Goal: Transaction & Acquisition: Purchase product/service

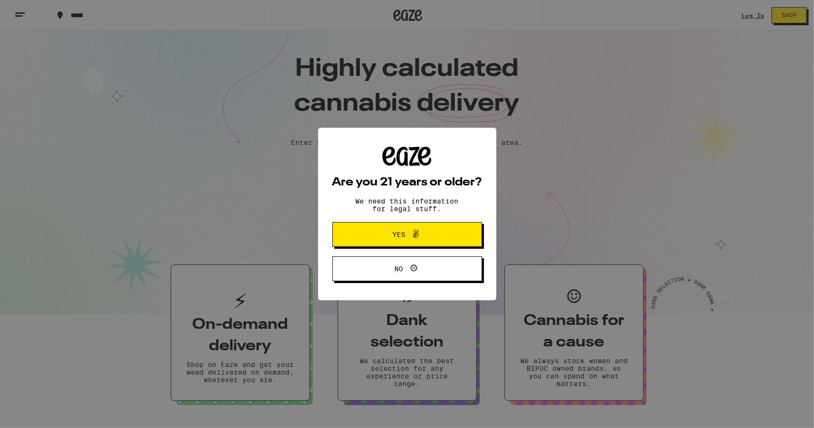
click at [419, 233] on icon at bounding box center [415, 233] width 11 height 11
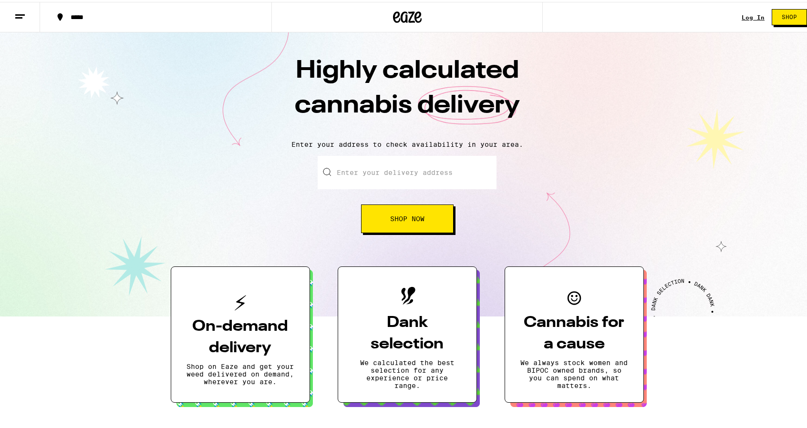
click at [379, 172] on input "Enter your delivery address" at bounding box center [407, 170] width 179 height 33
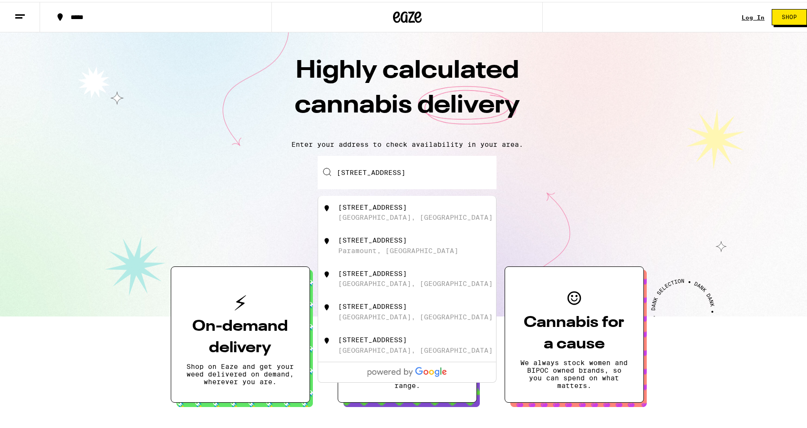
click at [372, 202] on div "[STREET_ADDRESS]" at bounding box center [407, 210] width 178 height 33
type input "[STREET_ADDRESS]"
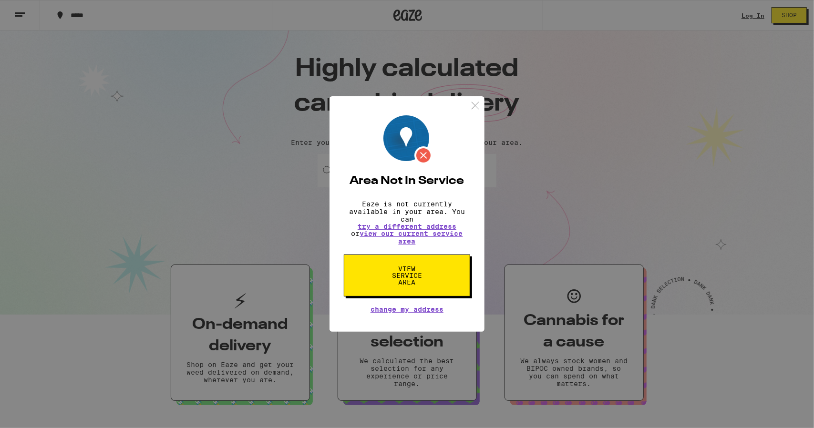
click at [270, 124] on div "Area Not In Service Eaze is not currently available in your area. You can try a…" at bounding box center [407, 214] width 814 height 428
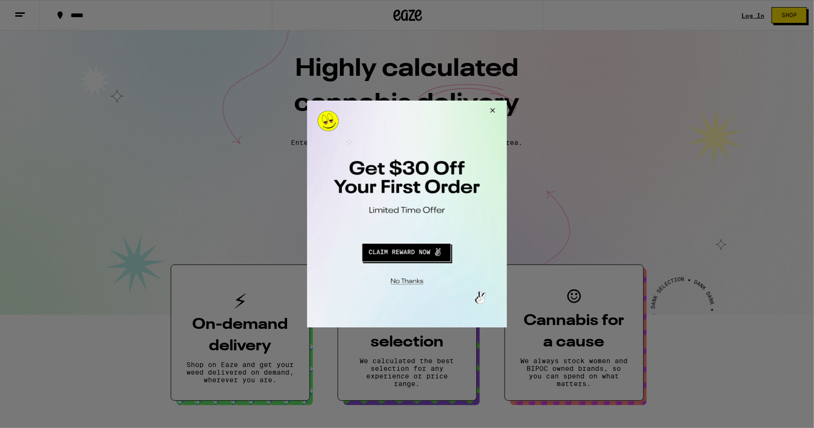
click at [35, 16] on div at bounding box center [407, 214] width 814 height 428
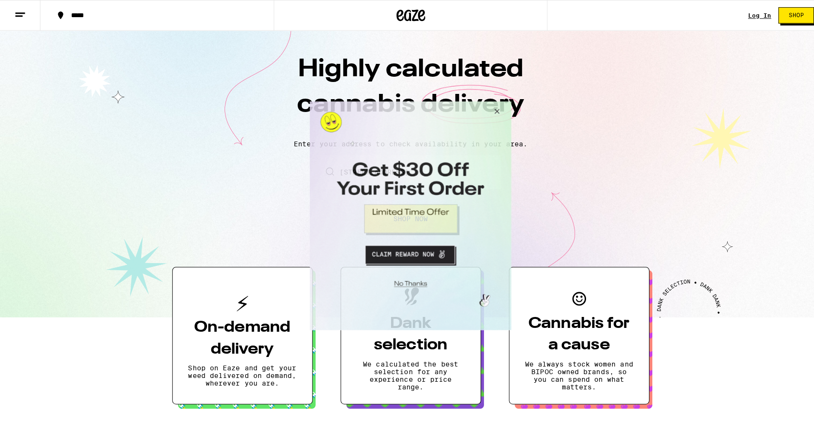
click at [419, 285] on button "Close Modal" at bounding box center [408, 280] width 194 height 15
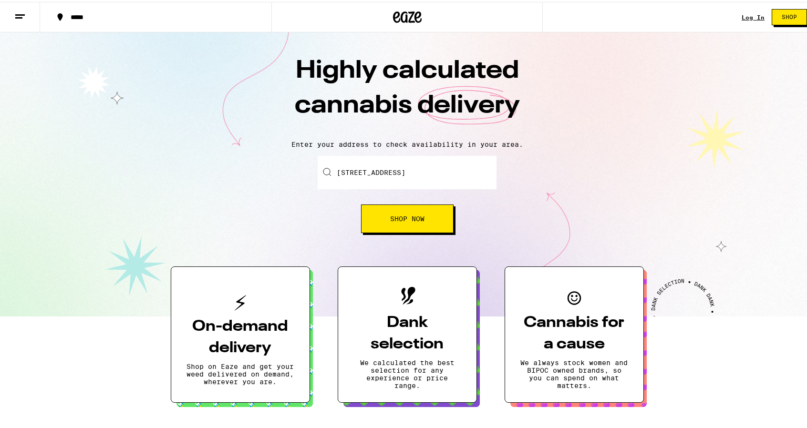
click at [14, 12] on button at bounding box center [20, 15] width 40 height 30
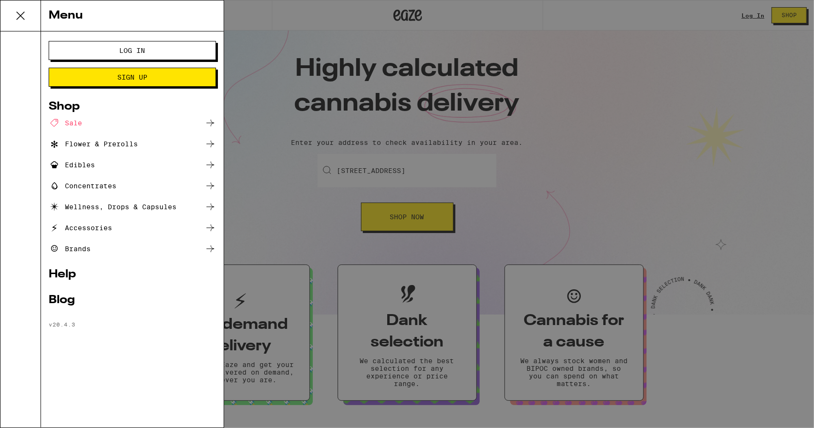
click at [93, 246] on div "Brands" at bounding box center [132, 248] width 167 height 11
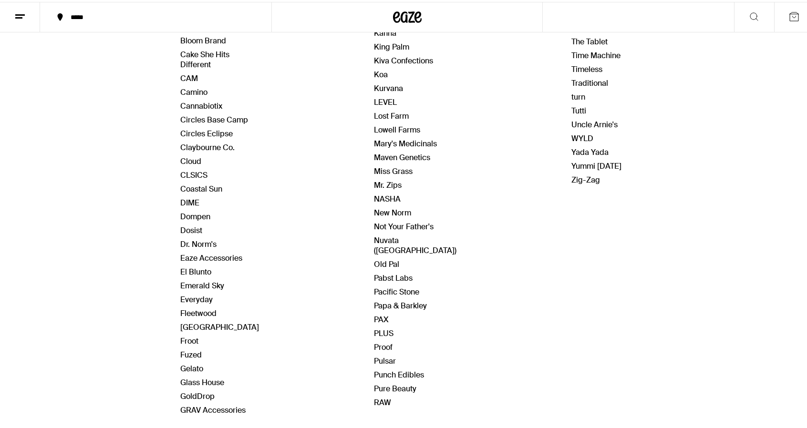
scroll to position [255, 0]
click at [187, 350] on link "Fuzed" at bounding box center [190, 353] width 21 height 10
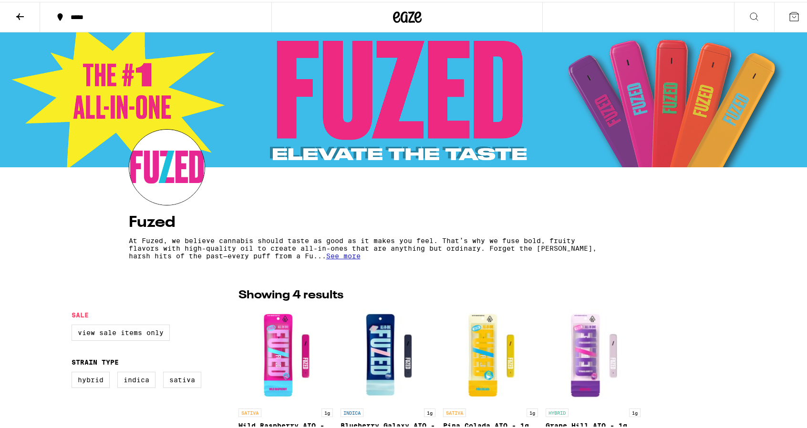
click at [748, 12] on icon at bounding box center [753, 14] width 11 height 11
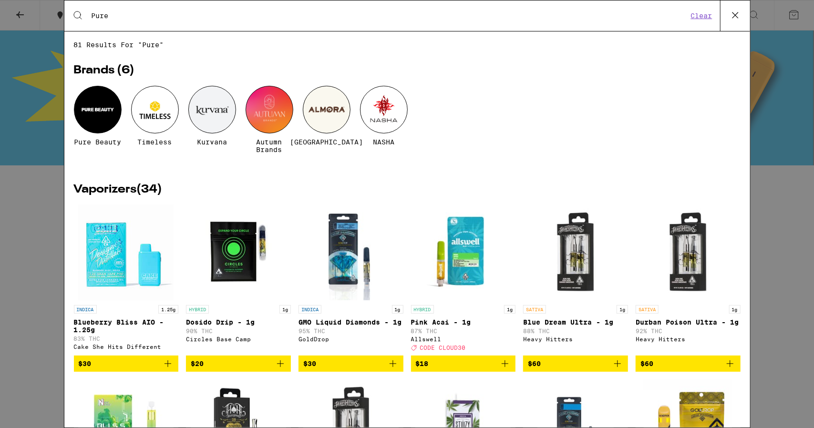
type input "Pure"
click at [113, 107] on div at bounding box center [98, 110] width 48 height 48
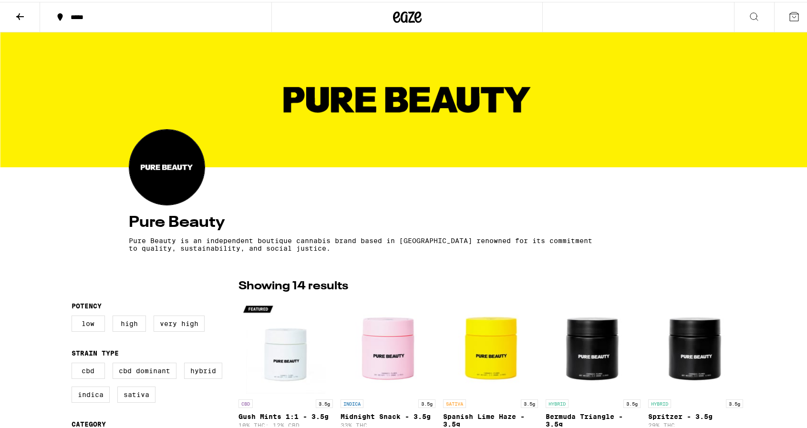
click at [17, 9] on icon at bounding box center [19, 14] width 11 height 11
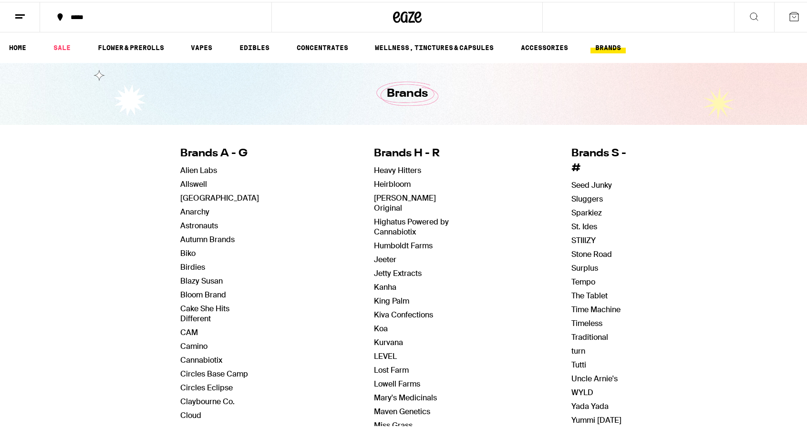
click at [17, 9] on icon at bounding box center [19, 14] width 11 height 11
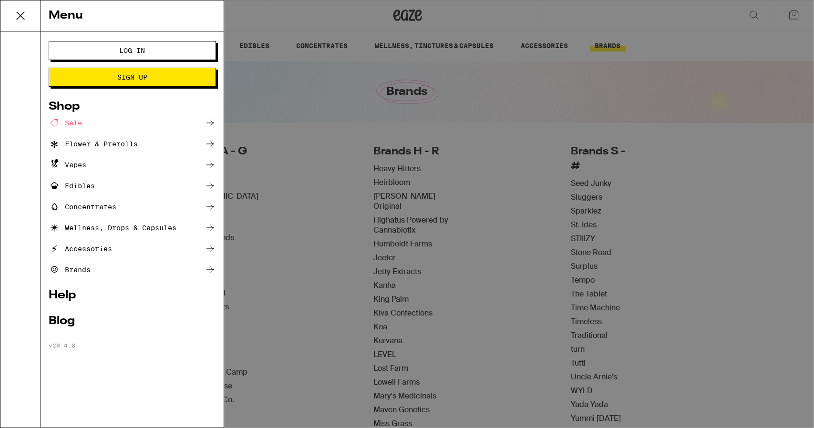
click at [26, 13] on icon at bounding box center [20, 15] width 19 height 19
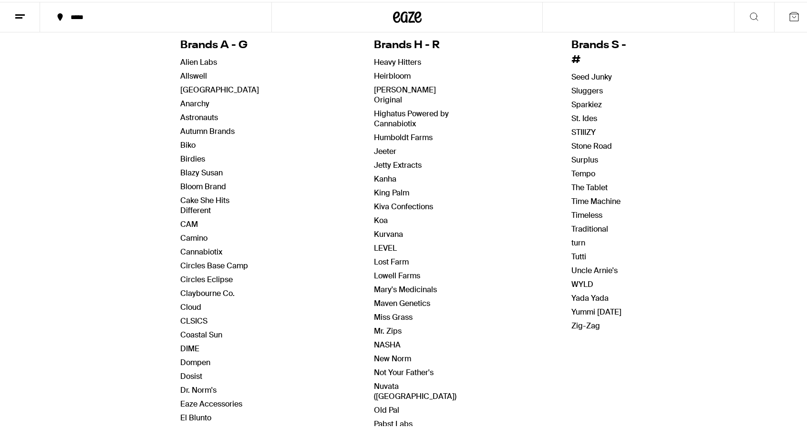
scroll to position [109, 0]
click at [198, 194] on link "Cake She Hits Different" at bounding box center [204, 203] width 49 height 20
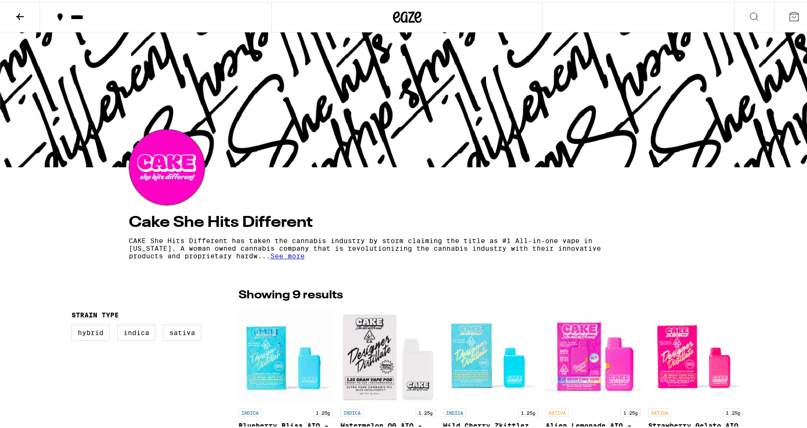
click at [22, 22] on button at bounding box center [20, 15] width 40 height 30
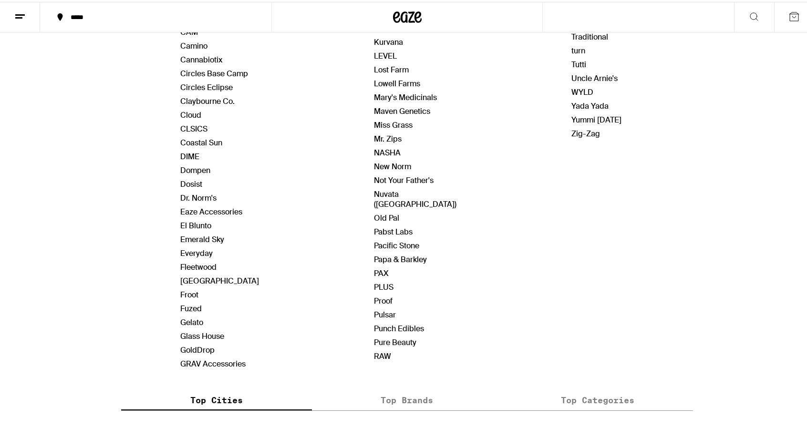
scroll to position [306, 0]
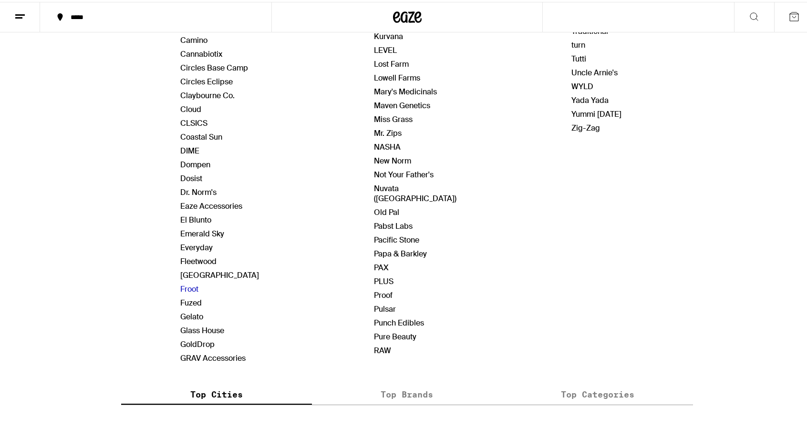
click at [189, 282] on link "Froot" at bounding box center [189, 287] width 18 height 10
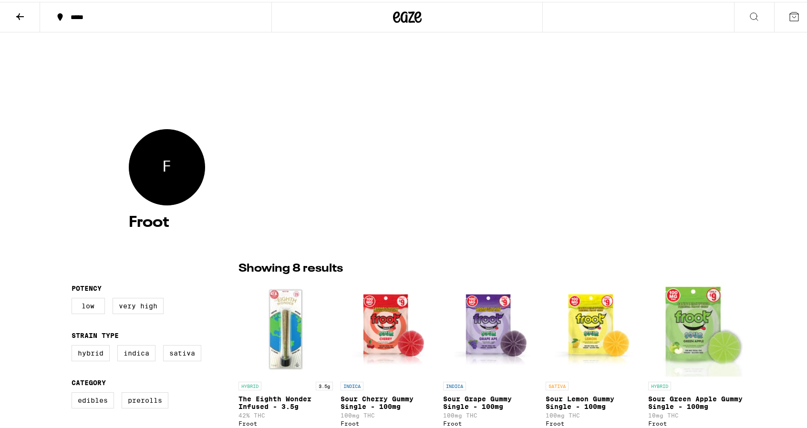
click at [22, 14] on icon at bounding box center [20, 14] width 8 height 7
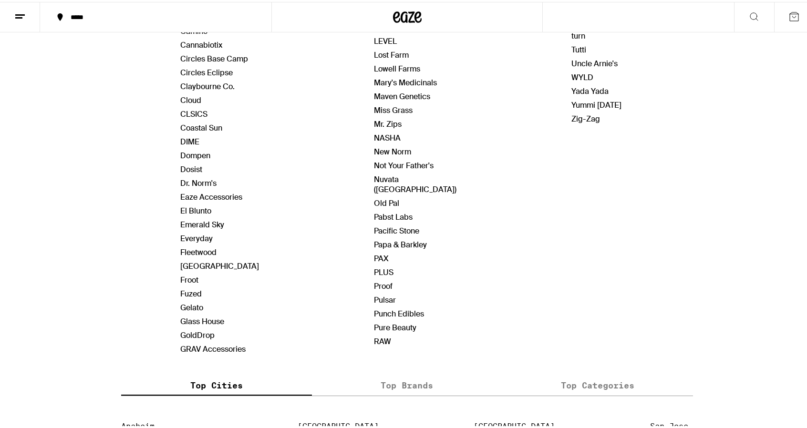
scroll to position [316, 0]
click at [192, 288] on link "Fuzed" at bounding box center [190, 292] width 21 height 10
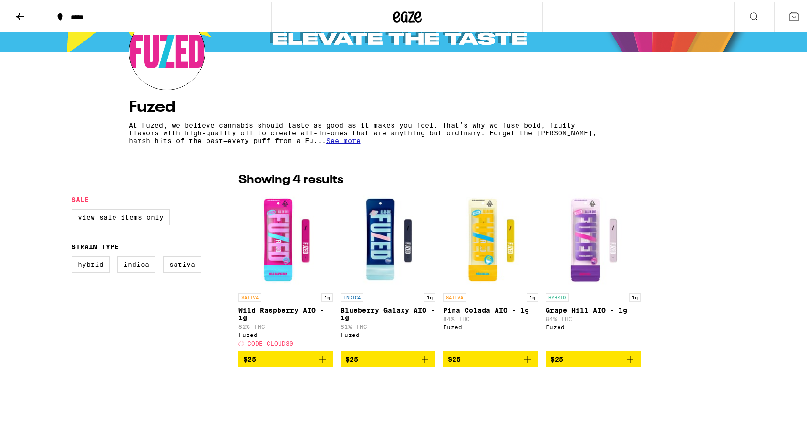
scroll to position [58, 0]
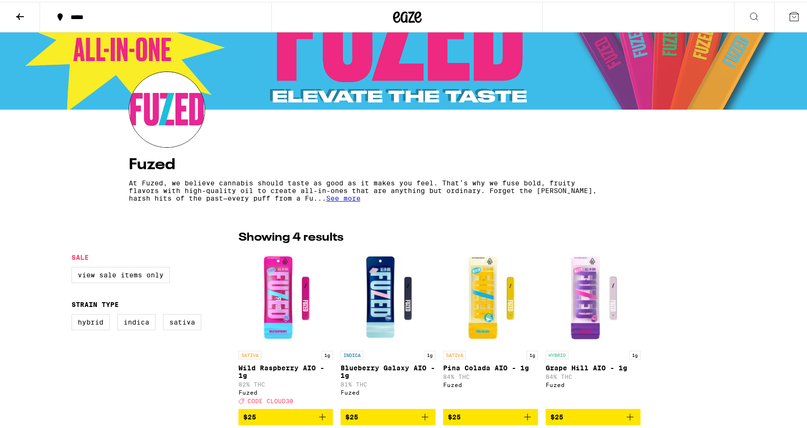
drag, startPoint x: 192, startPoint y: 288, endPoint x: 655, endPoint y: 162, distance: 479.6
click at [655, 162] on h4 "Fuzed" at bounding box center [407, 162] width 557 height 15
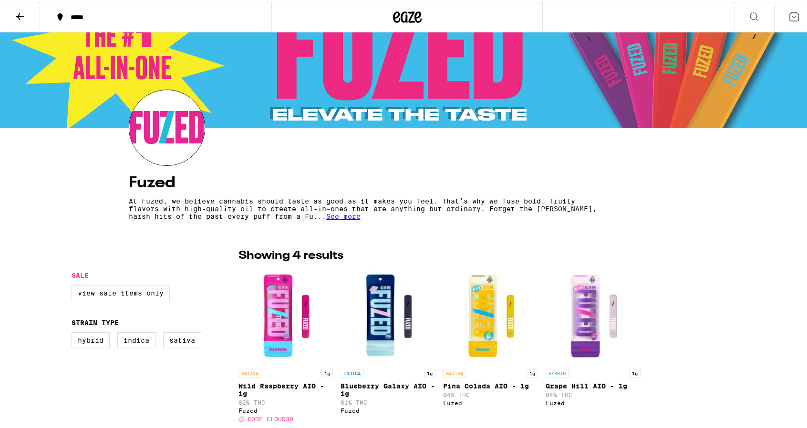
scroll to position [0, 0]
